Goal: Task Accomplishment & Management: Complete application form

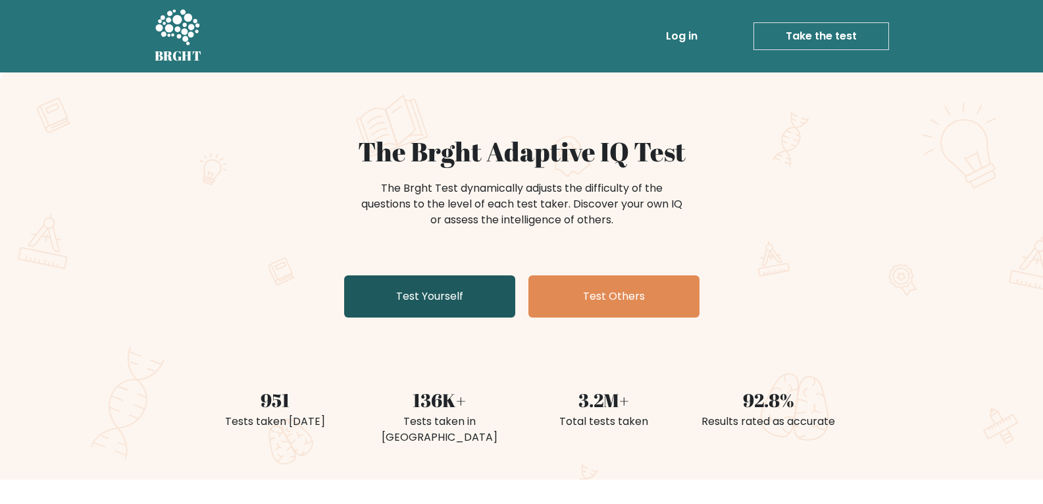
click at [477, 298] on link "Test Yourself" at bounding box center [429, 296] width 171 height 42
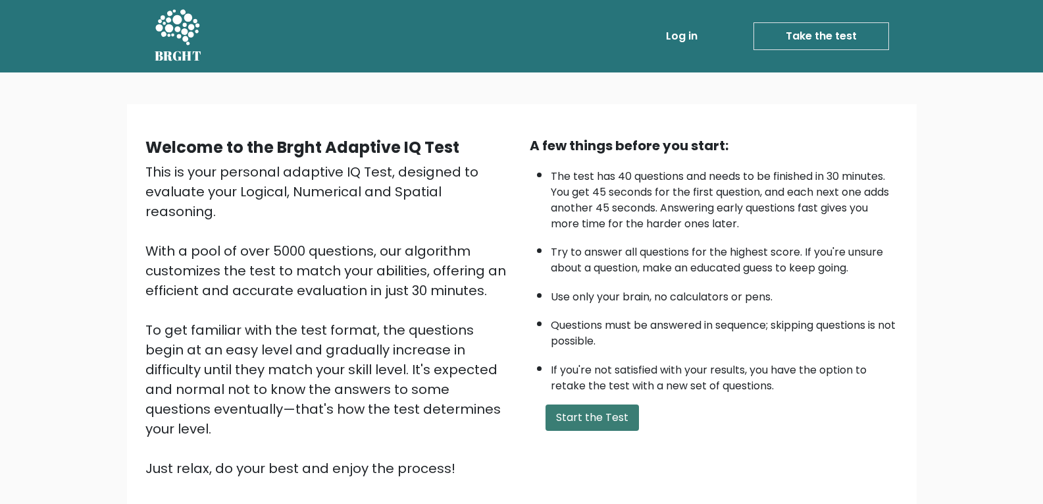
click at [610, 427] on button "Start the Test" at bounding box center [592, 417] width 93 height 26
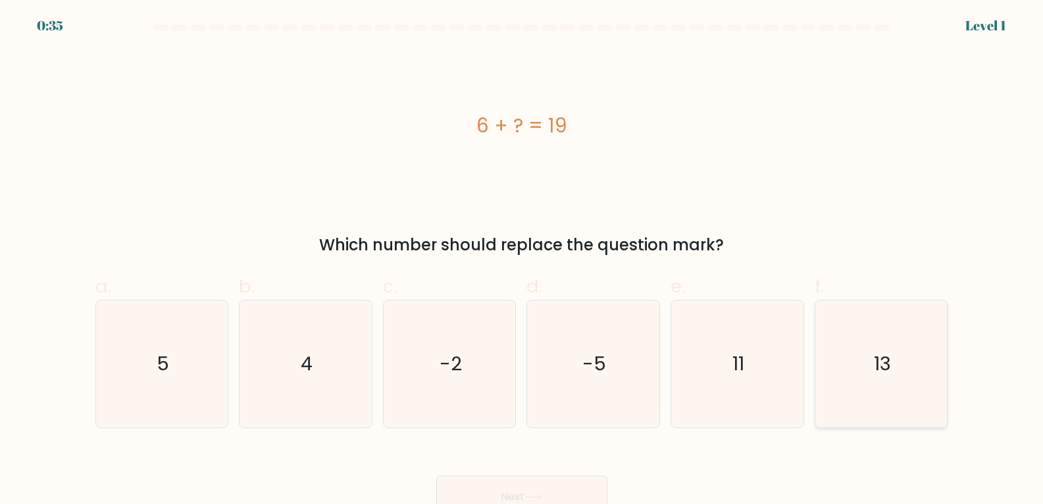
click at [887, 394] on icon "13" at bounding box center [881, 363] width 127 height 127
click at [523, 261] on input "f. 13" at bounding box center [522, 256] width 1 height 9
radio input "true"
click at [554, 482] on button "Next" at bounding box center [521, 496] width 171 height 42
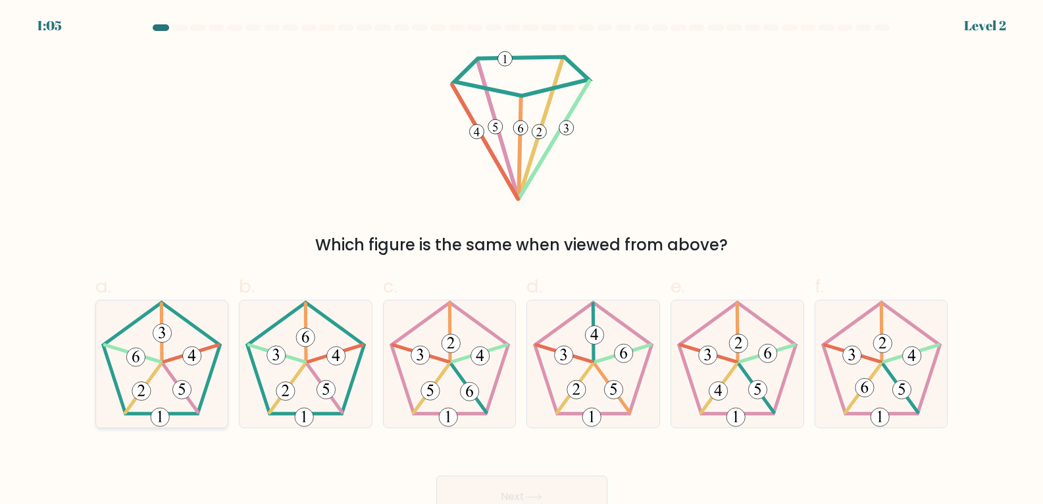
click at [180, 350] on icon at bounding box center [161, 363] width 127 height 127
click at [522, 261] on input "a." at bounding box center [522, 256] width 1 height 9
radio input "true"
click at [261, 352] on icon at bounding box center [305, 363] width 127 height 127
click at [522, 261] on input "b." at bounding box center [522, 256] width 1 height 9
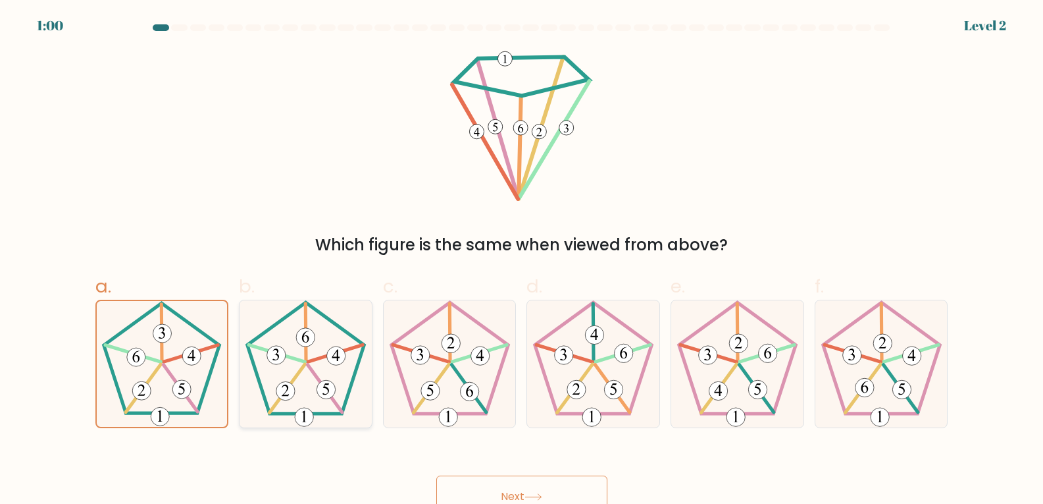
radio input "true"
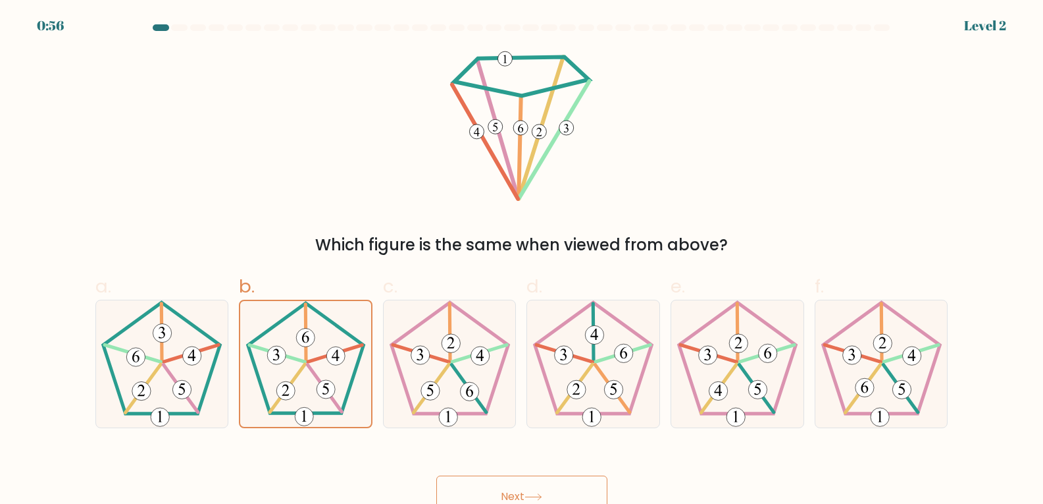
click at [484, 484] on button "Next" at bounding box center [521, 496] width 171 height 42
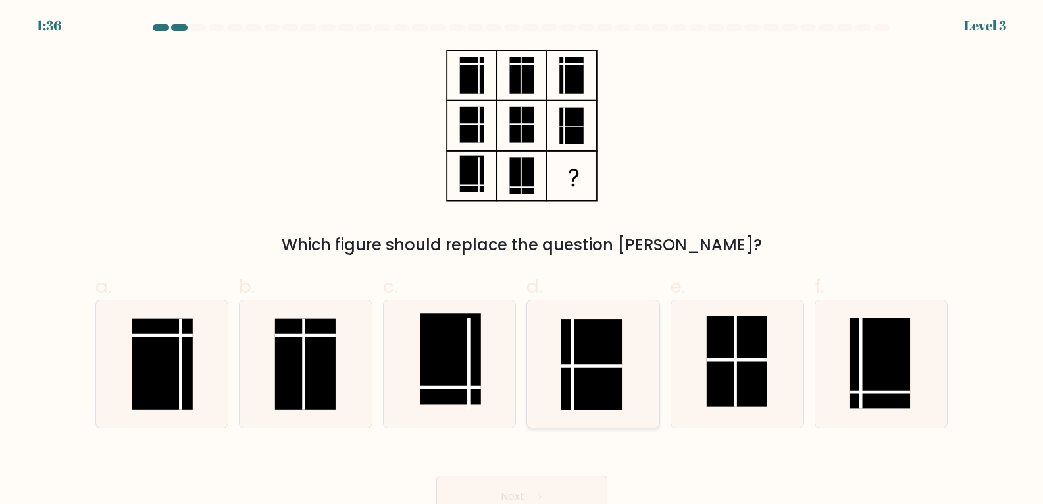
click at [588, 355] on rect at bounding box center [591, 364] width 61 height 91
click at [523, 261] on input "d." at bounding box center [522, 256] width 1 height 9
radio input "true"
click at [875, 402] on rect at bounding box center [880, 362] width 61 height 91
click at [523, 261] on input "f." at bounding box center [522, 256] width 1 height 9
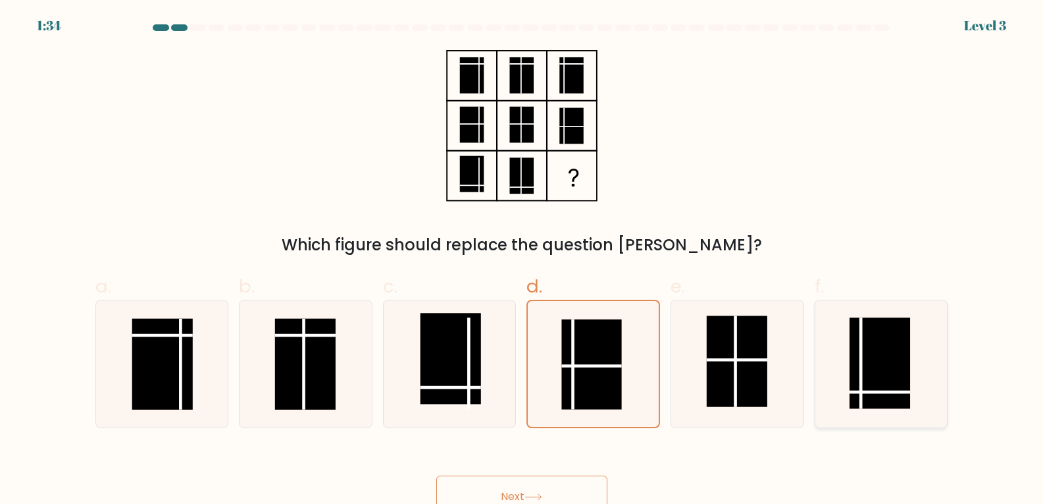
radio input "true"
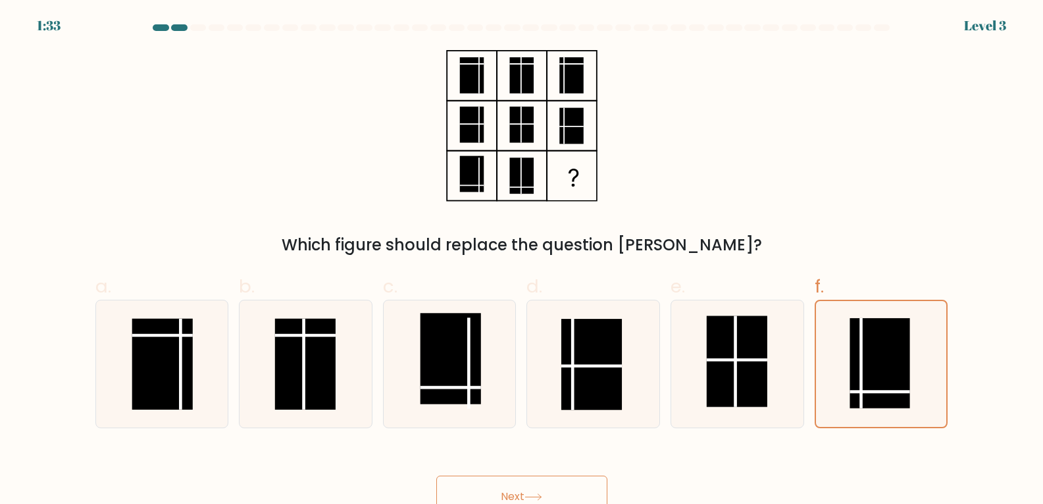
click at [555, 481] on button "Next" at bounding box center [521, 496] width 171 height 42
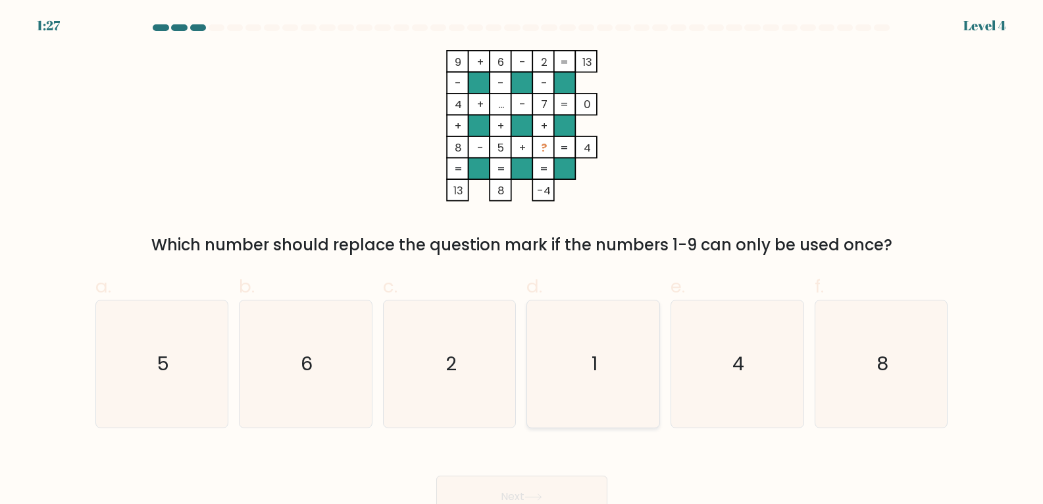
click at [574, 344] on icon "1" at bounding box center [593, 363] width 127 height 127
click at [523, 261] on input "d. 1" at bounding box center [522, 256] width 1 height 9
radio input "true"
click at [533, 483] on button "Next" at bounding box center [521, 496] width 171 height 42
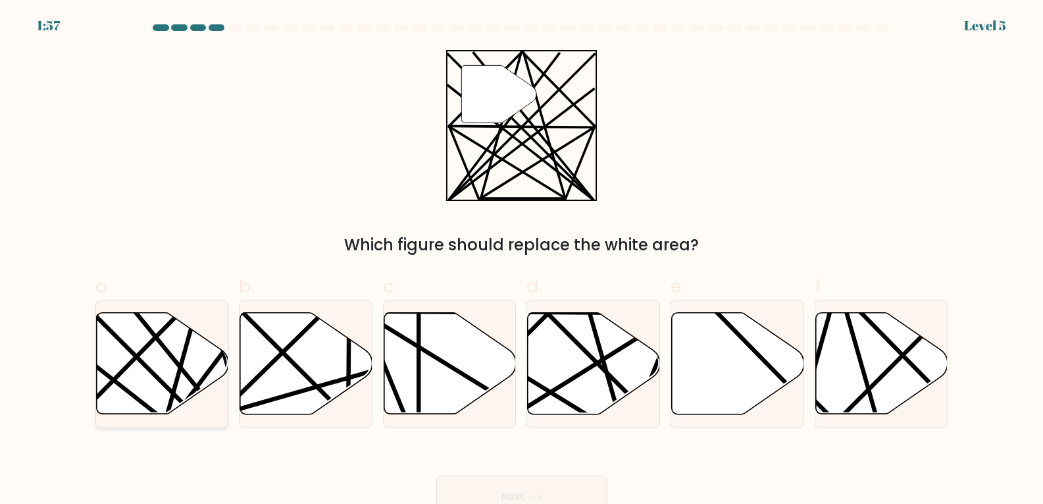
click at [186, 352] on line at bounding box center [166, 417] width 71 height 258
click at [522, 261] on input "a." at bounding box center [522, 256] width 1 height 9
radio input "true"
click at [475, 500] on button "Next" at bounding box center [521, 496] width 171 height 42
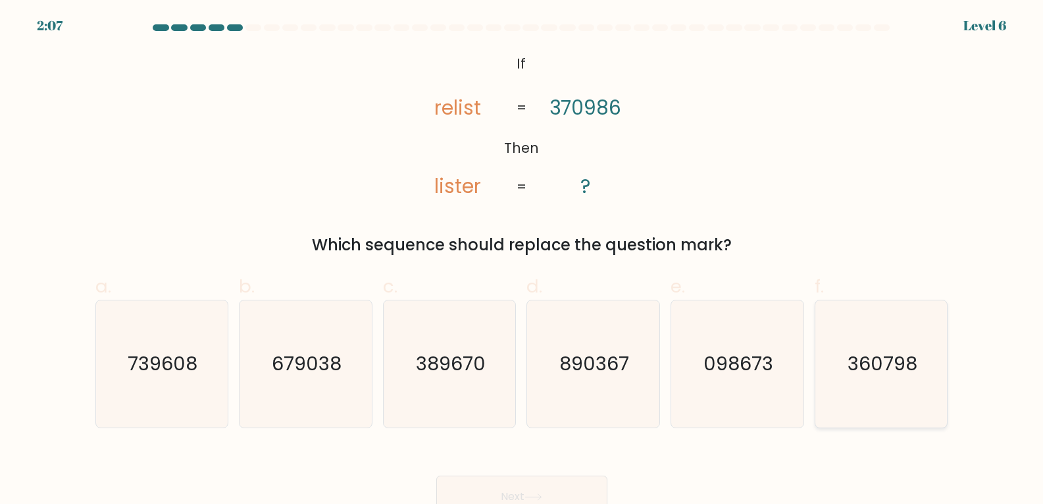
click at [875, 368] on text "360798" at bounding box center [883, 363] width 70 height 26
click at [523, 261] on input "f. 360798" at bounding box center [522, 256] width 1 height 9
radio input "true"
click at [577, 479] on button "Next" at bounding box center [521, 496] width 171 height 42
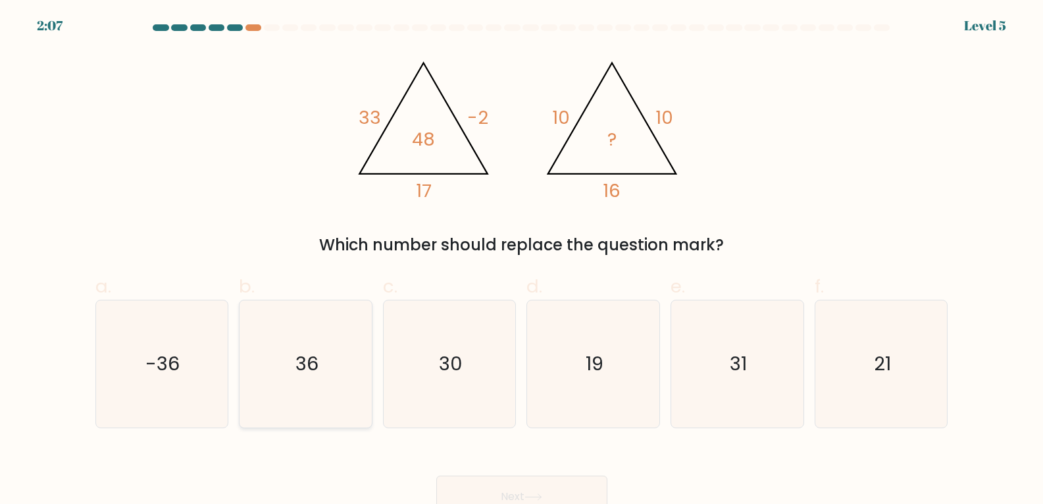
click at [330, 317] on icon "36" at bounding box center [305, 363] width 127 height 127
click at [522, 261] on input "b. 36" at bounding box center [522, 256] width 1 height 9
radio input "true"
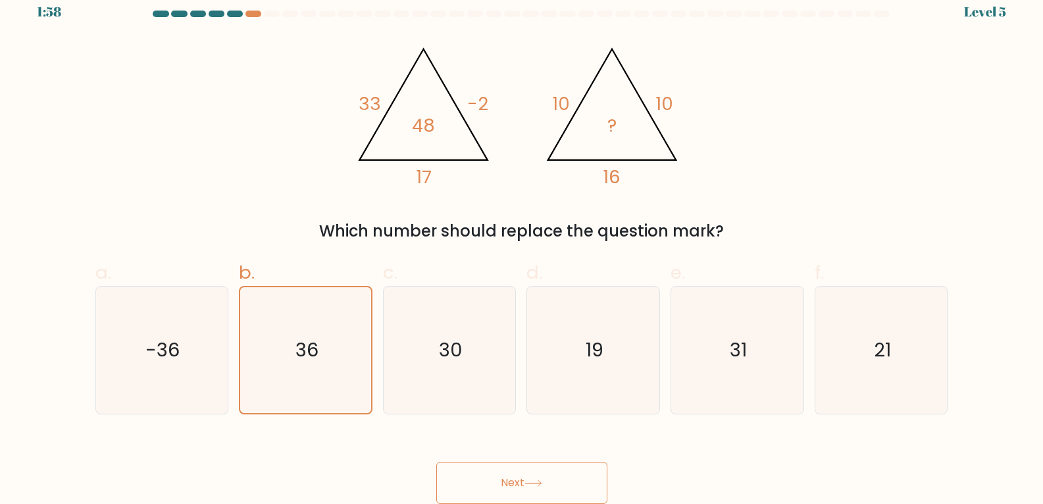
click at [525, 483] on button "Next" at bounding box center [521, 482] width 171 height 42
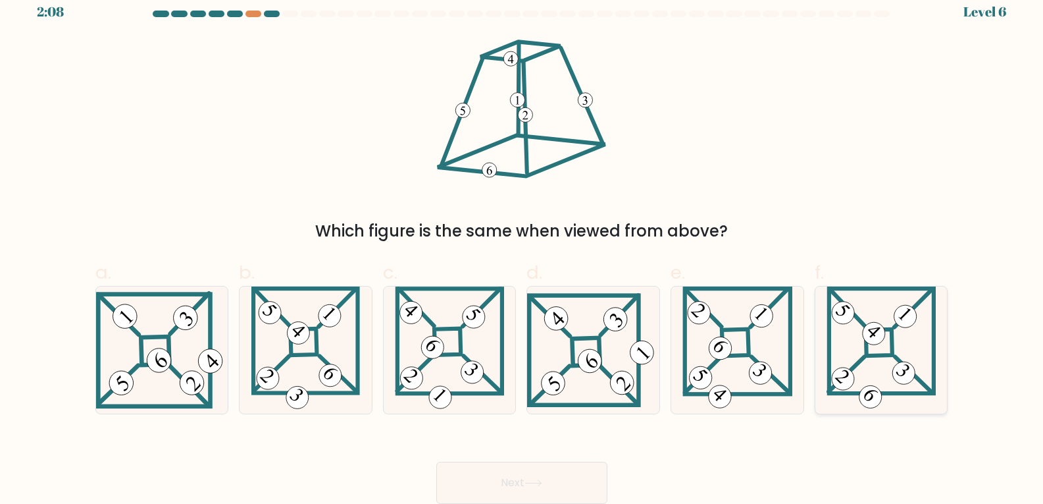
click at [879, 338] on 851 at bounding box center [874, 333] width 32 height 32
click at [523, 247] on input "f." at bounding box center [522, 242] width 1 height 9
radio input "true"
click at [522, 467] on button "Next" at bounding box center [521, 482] width 171 height 42
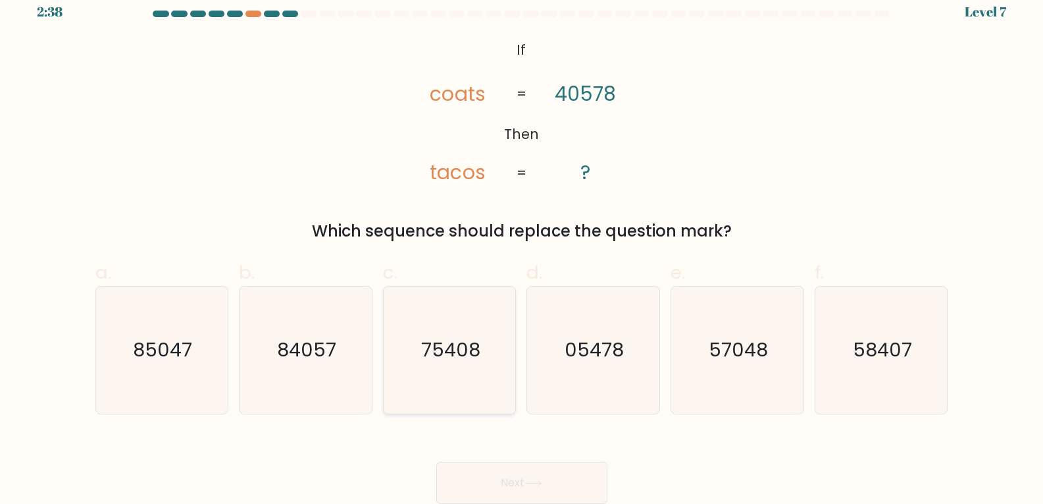
click at [461, 350] on text "75408" at bounding box center [450, 349] width 59 height 26
click at [522, 247] on input "c. 75408" at bounding box center [522, 242] width 1 height 9
radio input "true"
click at [475, 471] on button "Next" at bounding box center [521, 482] width 171 height 42
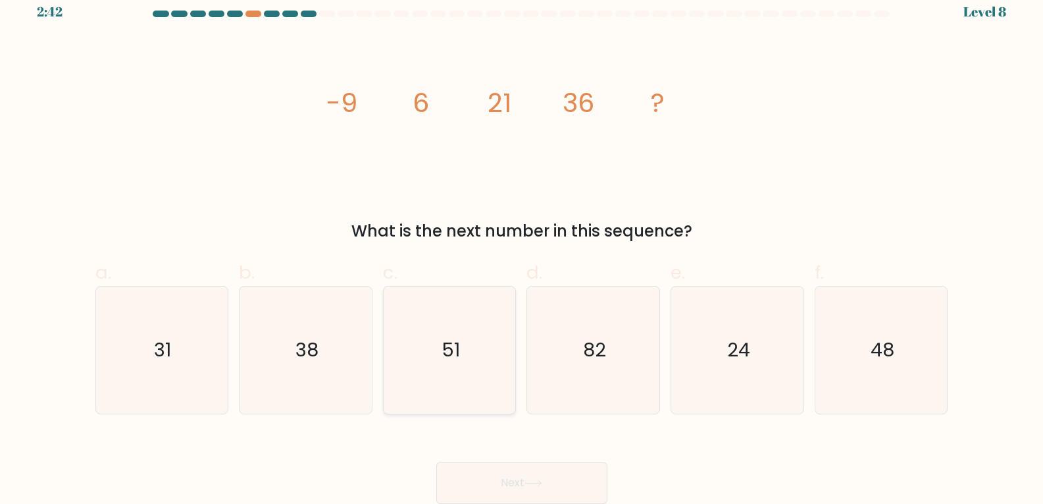
click at [461, 315] on icon "51" at bounding box center [449, 349] width 127 height 127
click at [522, 247] on input "c. 51" at bounding box center [522, 242] width 1 height 9
radio input "true"
click at [507, 466] on button "Next" at bounding box center [521, 482] width 171 height 42
